Goal: Use online tool/utility: Utilize a website feature to perform a specific function

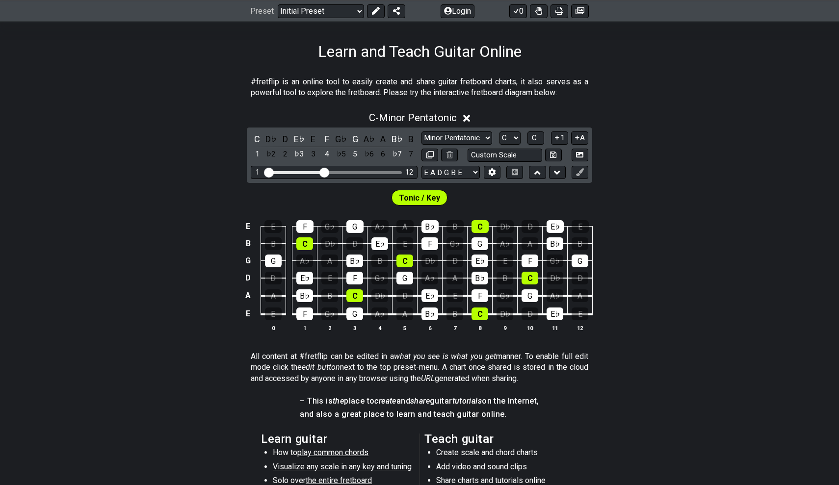
scroll to position [116, 0]
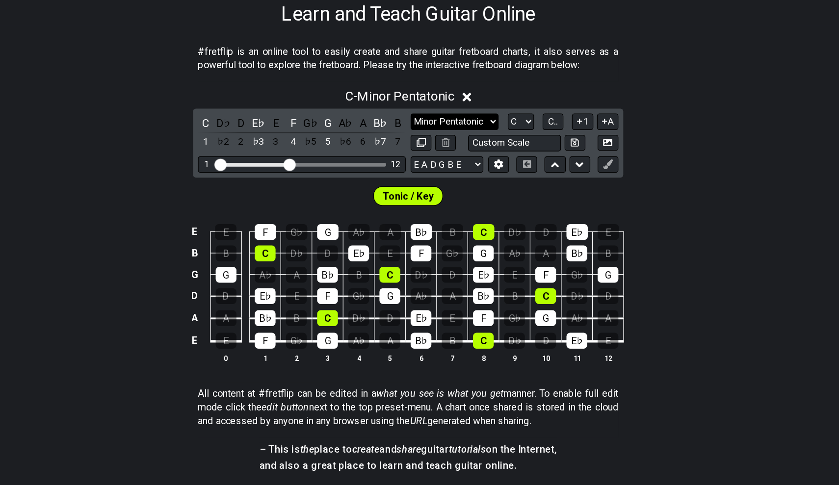
select select "Major / [PERSON_NAME]"
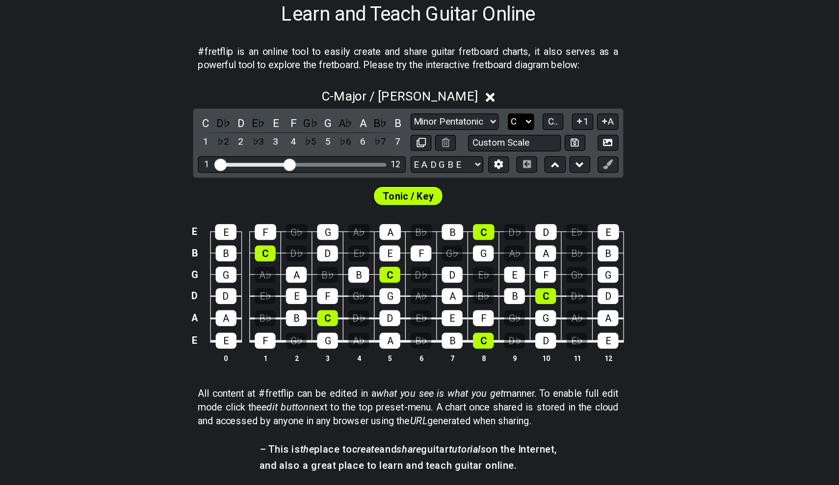
select select "E"
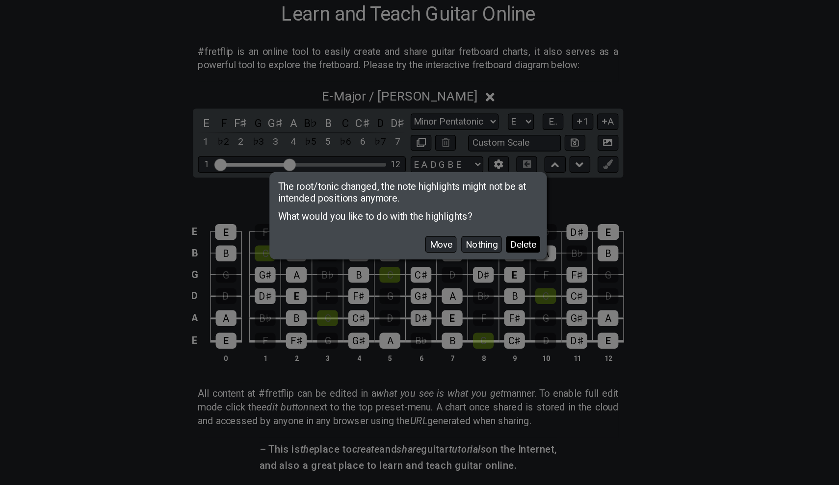
click at [498, 259] on button "Delete" at bounding box center [511, 265] width 27 height 13
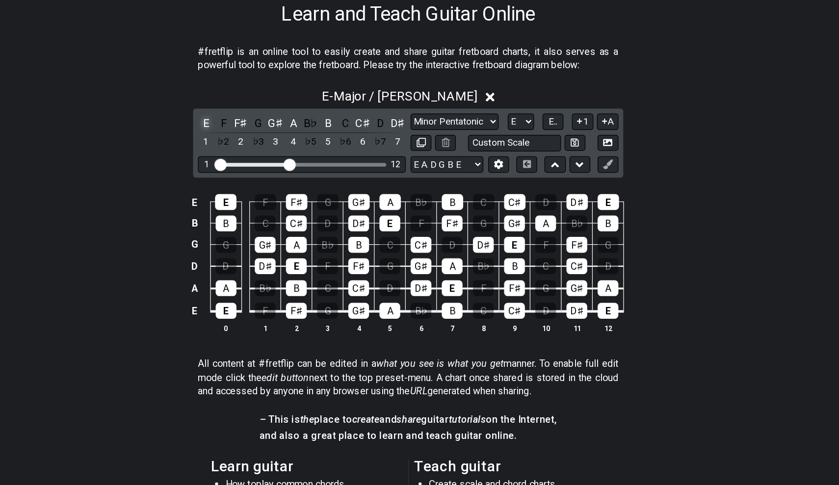
click at [251, 161] on div "E" at bounding box center [257, 167] width 13 height 13
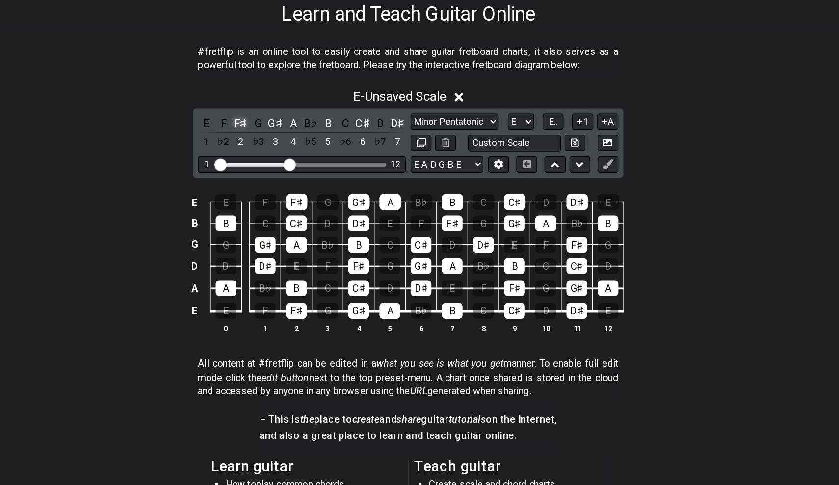
click at [279, 161] on div "F♯" at bounding box center [285, 167] width 13 height 13
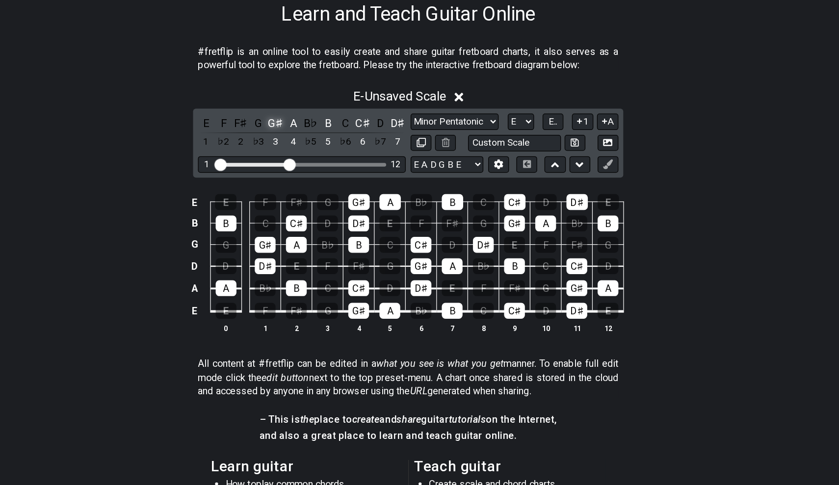
click at [307, 161] on div "G♯" at bounding box center [313, 167] width 13 height 13
click at [321, 161] on div "A" at bounding box center [327, 167] width 13 height 13
click at [307, 161] on div "G♯" at bounding box center [313, 167] width 13 height 13
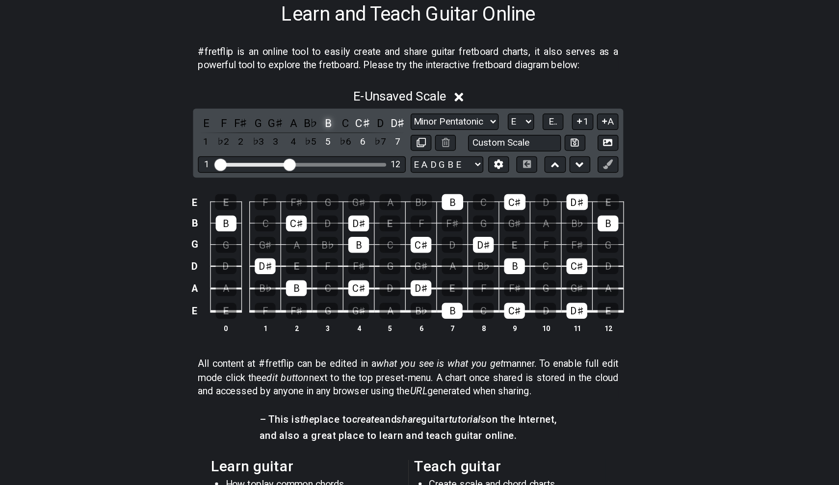
click at [349, 161] on div "B" at bounding box center [355, 167] width 13 height 13
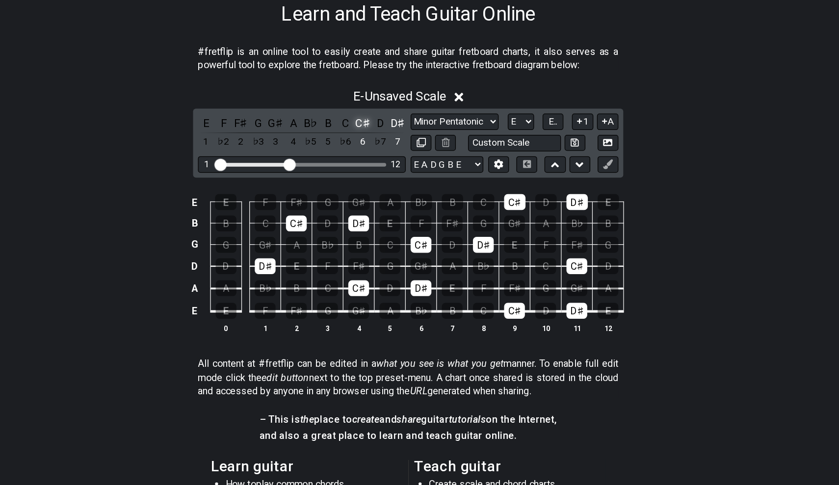
click at [377, 161] on div "C♯" at bounding box center [383, 167] width 13 height 13
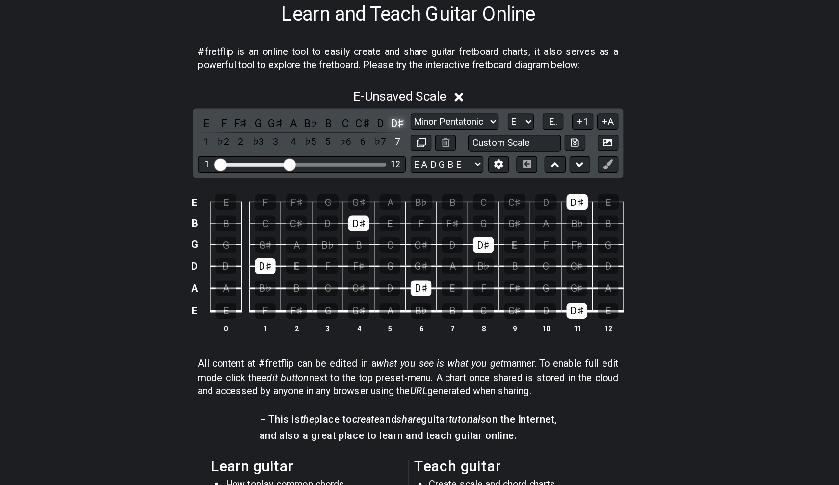
click at [405, 161] on div "D♯" at bounding box center [411, 167] width 13 height 13
click at [251, 161] on div "E" at bounding box center [257, 167] width 13 height 13
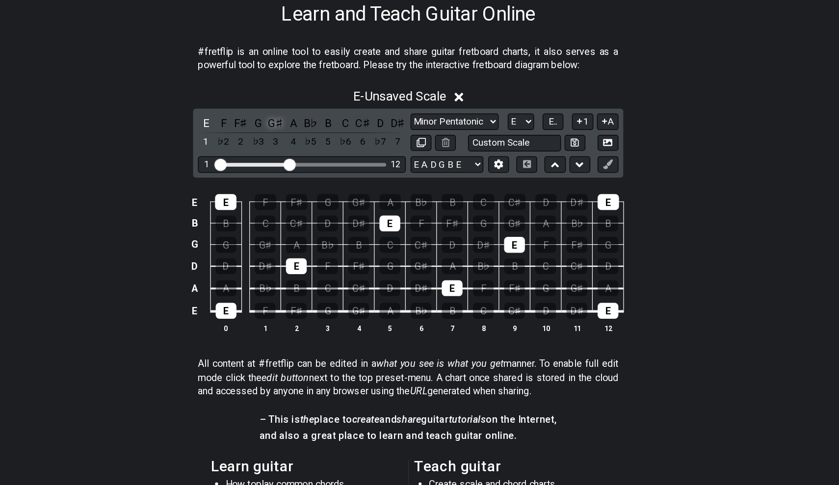
click at [307, 161] on div "G♯" at bounding box center [313, 167] width 13 height 13
click at [349, 161] on div "B" at bounding box center [355, 167] width 13 height 13
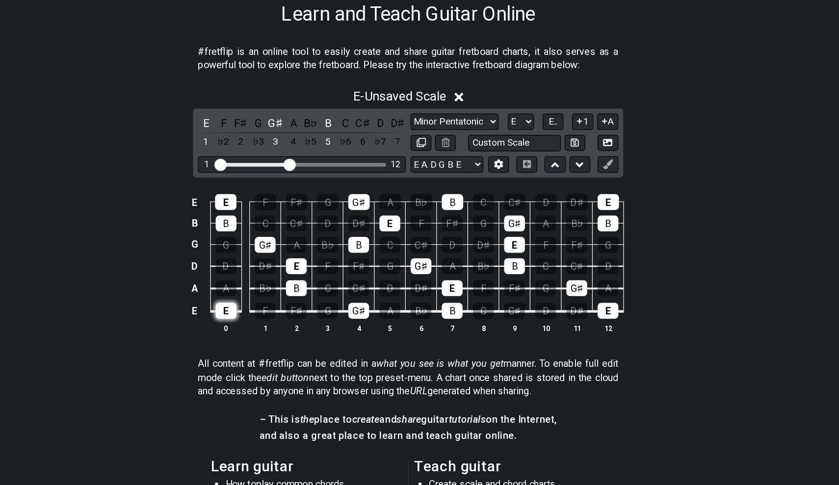
click at [265, 313] on div "E" at bounding box center [273, 319] width 17 height 13
click at [265, 242] on div "B" at bounding box center [273, 248] width 17 height 13
click at [264, 225] on div "E" at bounding box center [272, 231] width 17 height 13
click at [321, 294] on div "B" at bounding box center [329, 300] width 17 height 13
click at [296, 260] on div "G♯" at bounding box center [304, 266] width 17 height 13
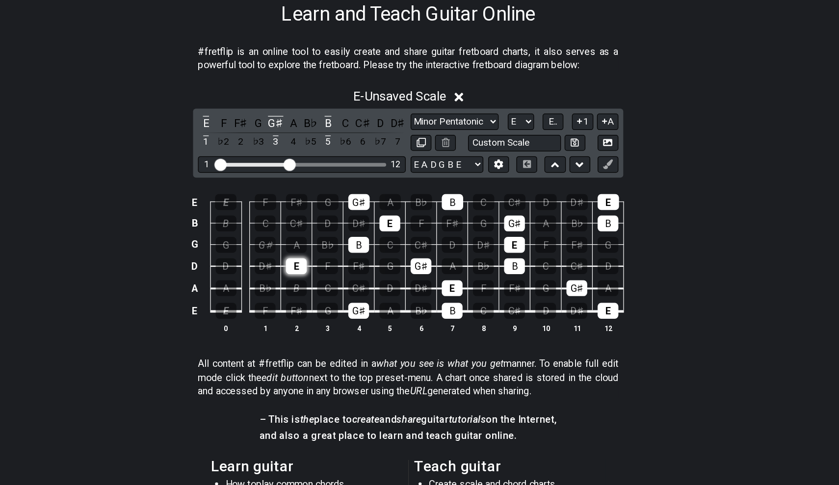
click at [321, 277] on div "E" at bounding box center [329, 283] width 17 height 13
click at [371, 260] on div "B" at bounding box center [379, 266] width 17 height 13
click at [371, 313] on div "G♯" at bounding box center [379, 319] width 17 height 13
click at [371, 225] on div "G♯" at bounding box center [379, 231] width 17 height 13
click at [396, 242] on div "E" at bounding box center [404, 248] width 17 height 13
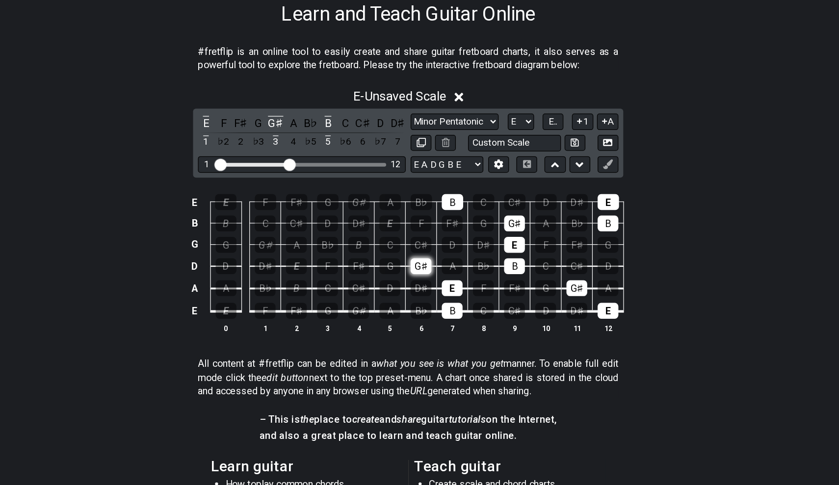
click at [422, 277] on div "G♯" at bounding box center [430, 283] width 17 height 13
click at [447, 294] on div "E" at bounding box center [455, 300] width 17 height 13
click at [443, 301] on td "B" at bounding box center [455, 310] width 25 height 19
click at [447, 225] on div "B" at bounding box center [455, 231] width 17 height 13
click at [447, 313] on div "B" at bounding box center [455, 319] width 17 height 13
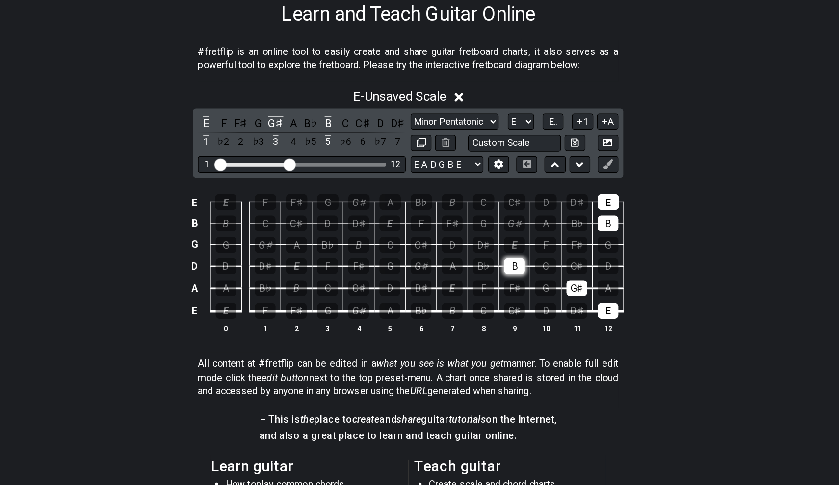
drag, startPoint x: 414, startPoint y: 182, endPoint x: 414, endPoint y: 207, distance: 25.0
click at [414, 214] on tbody "E E F F♯ G G♯ A B♭ B C C♯ D D♯ E B B C C♯ D D♯ E F F♯ G G♯ A B♭ B G G G♯ A B♭ B…" at bounding box center [417, 271] width 350 height 115
click at [497, 277] on div "B" at bounding box center [505, 283] width 17 height 13
click at [547, 294] on div "G♯" at bounding box center [555, 300] width 17 height 13
click at [572, 313] on div "E" at bounding box center [580, 319] width 17 height 13
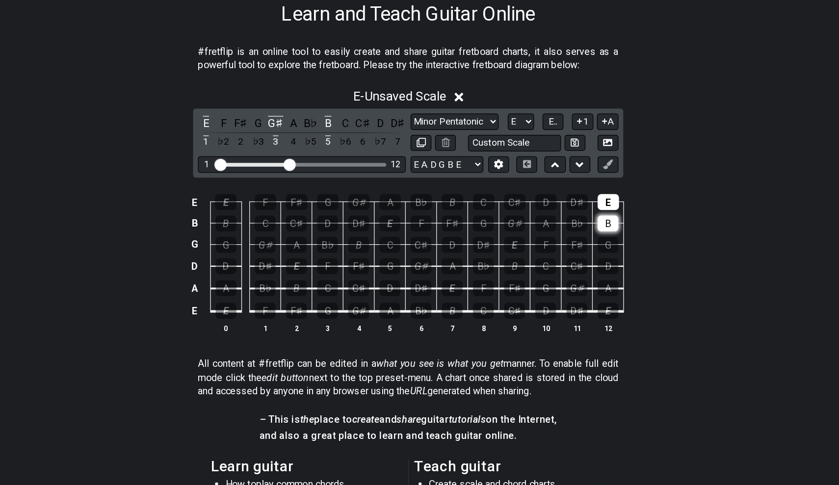
click at [572, 242] on div "B" at bounding box center [580, 248] width 17 height 13
click at [572, 225] on div "E" at bounding box center [580, 231] width 17 height 13
